Goal: Task Accomplishment & Management: Manage account settings

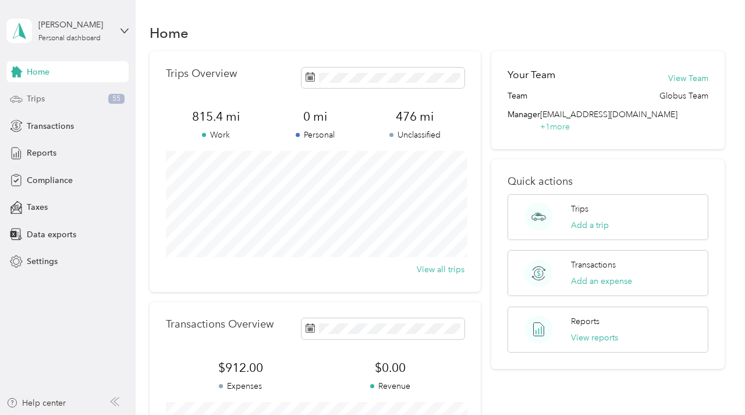
click at [61, 93] on div "Trips 55" at bounding box center [67, 98] width 122 height 21
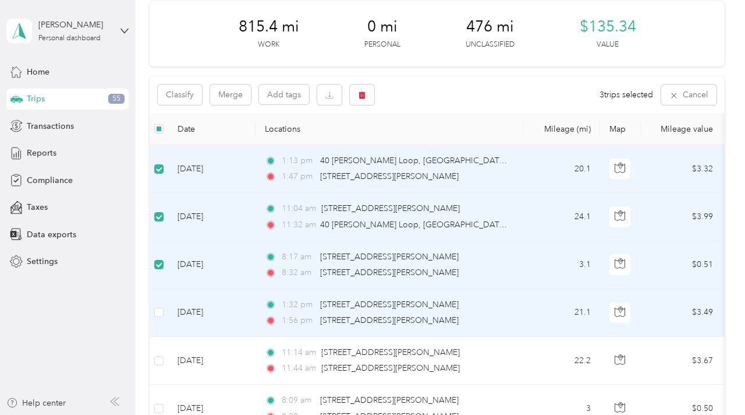
scroll to position [52, 0]
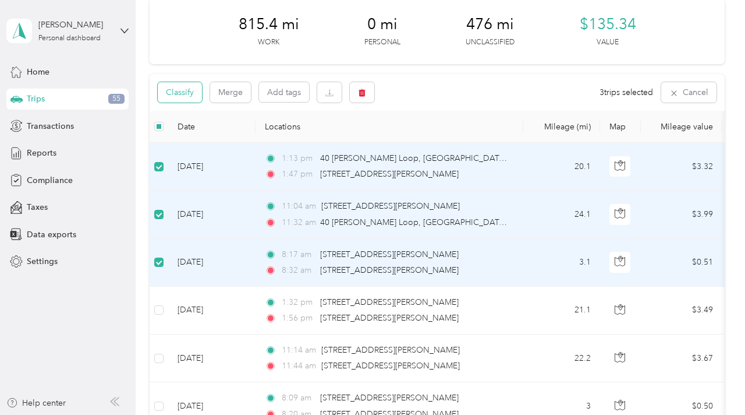
click at [174, 95] on button "Classify" at bounding box center [180, 92] width 44 height 20
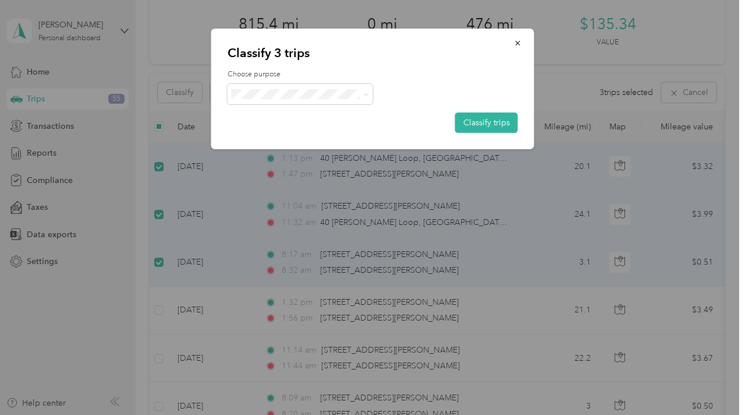
click at [281, 119] on li "Globus" at bounding box center [301, 115] width 146 height 20
click at [498, 125] on button "Classify trips" at bounding box center [486, 122] width 63 height 20
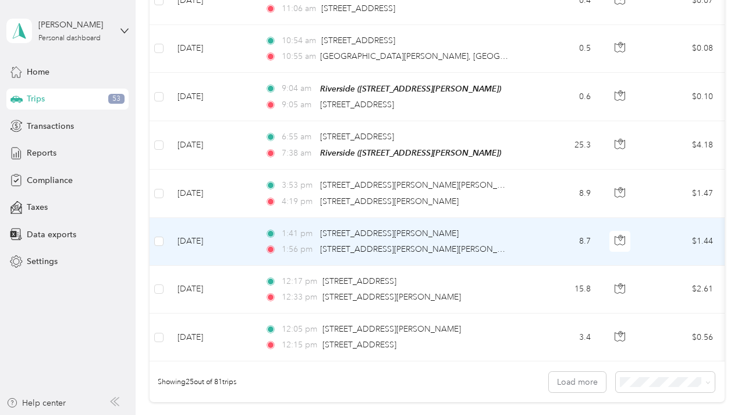
scroll to position [1181, 0]
